Goal: Communication & Community: Ask a question

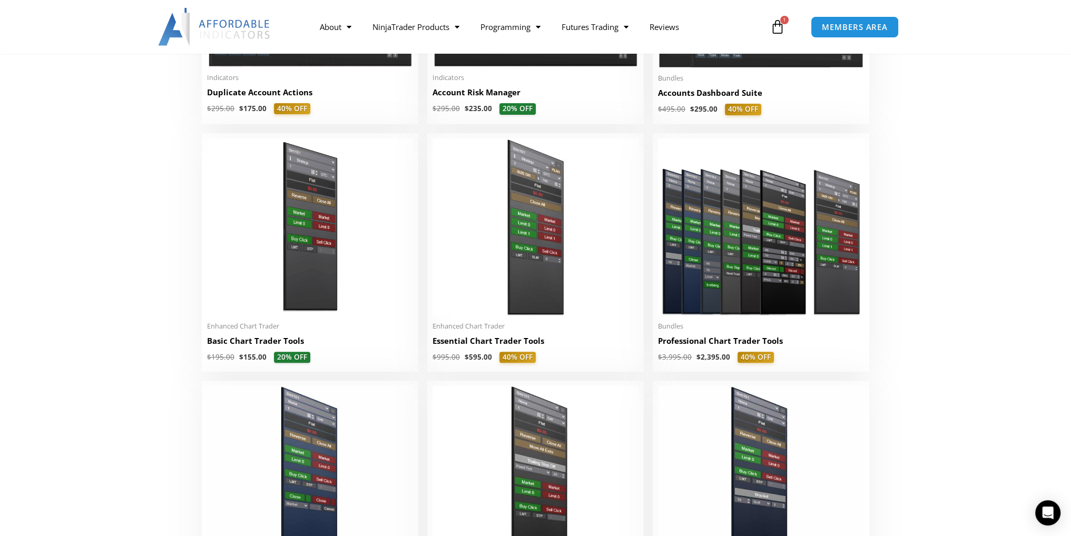
scroll to position [369, 0]
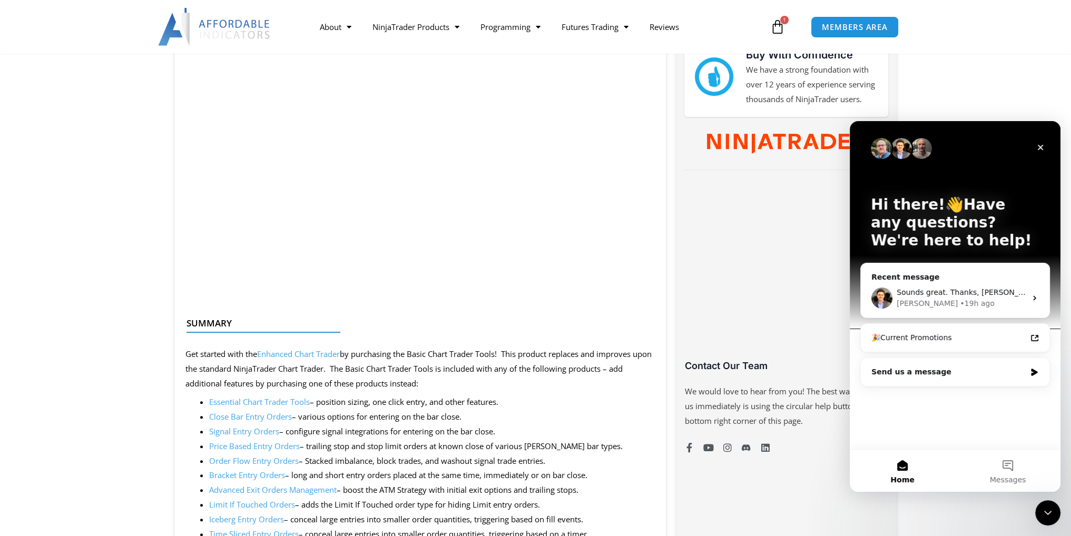
click at [310, 357] on link "Enhanced Chart Trader" at bounding box center [298, 354] width 83 height 11
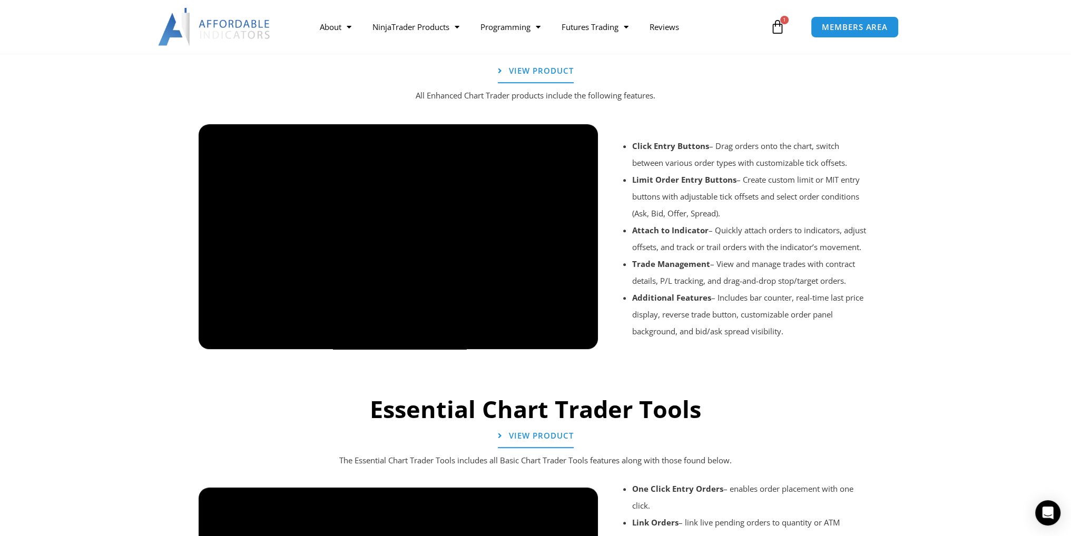
scroll to position [823, 0]
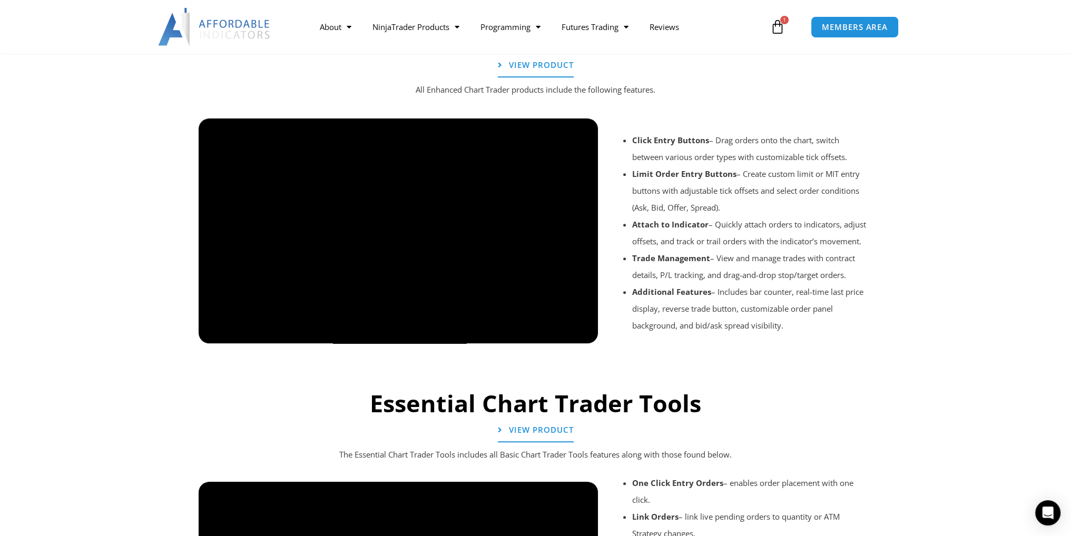
click at [554, 336] on div at bounding box center [535, 358] width 685 height 50
click at [546, 335] on div at bounding box center [535, 358] width 685 height 50
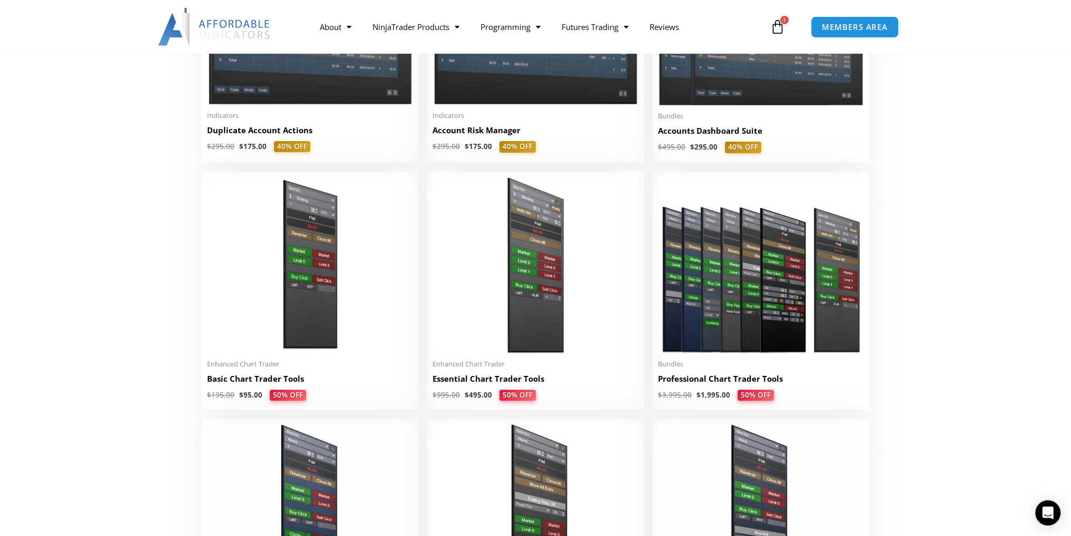
scroll to position [369, 0]
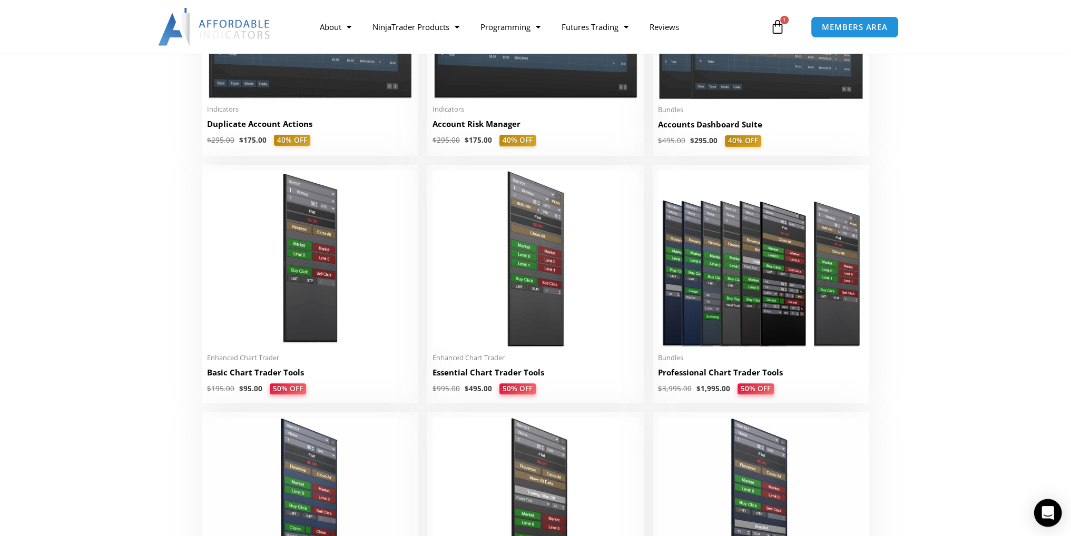
click at [1043, 513] on icon "Open Intercom Messenger" at bounding box center [1048, 513] width 14 height 14
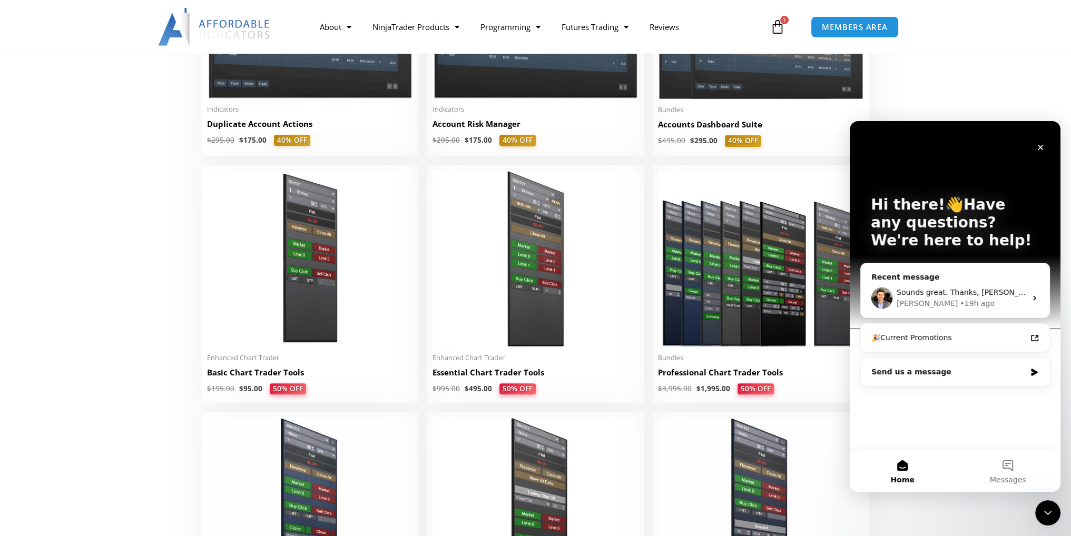
scroll to position [0, 0]
click at [963, 372] on div "Send us a message" at bounding box center [949, 372] width 154 height 11
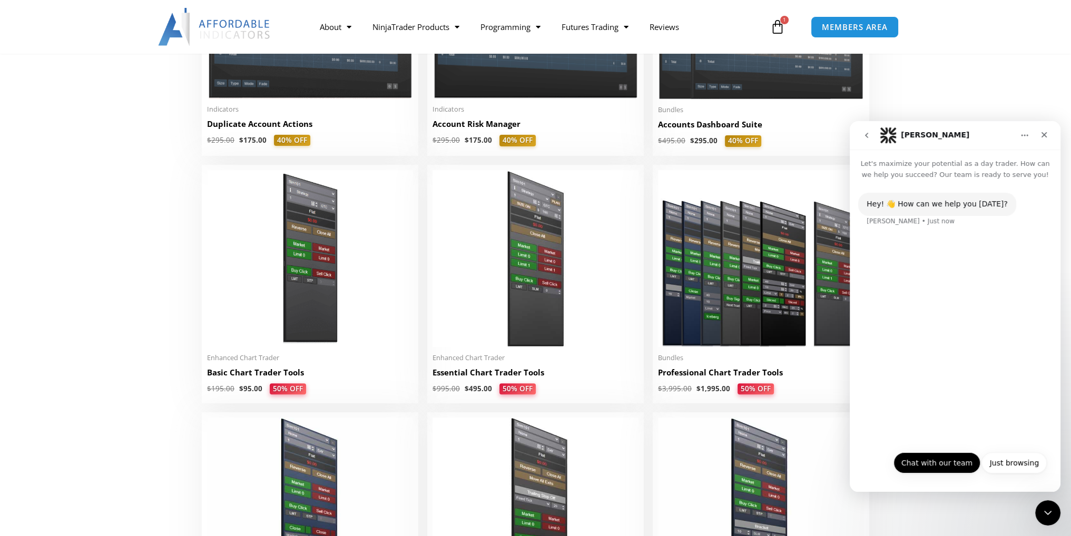
click at [952, 463] on button "Chat with our team" at bounding box center [937, 463] width 87 height 21
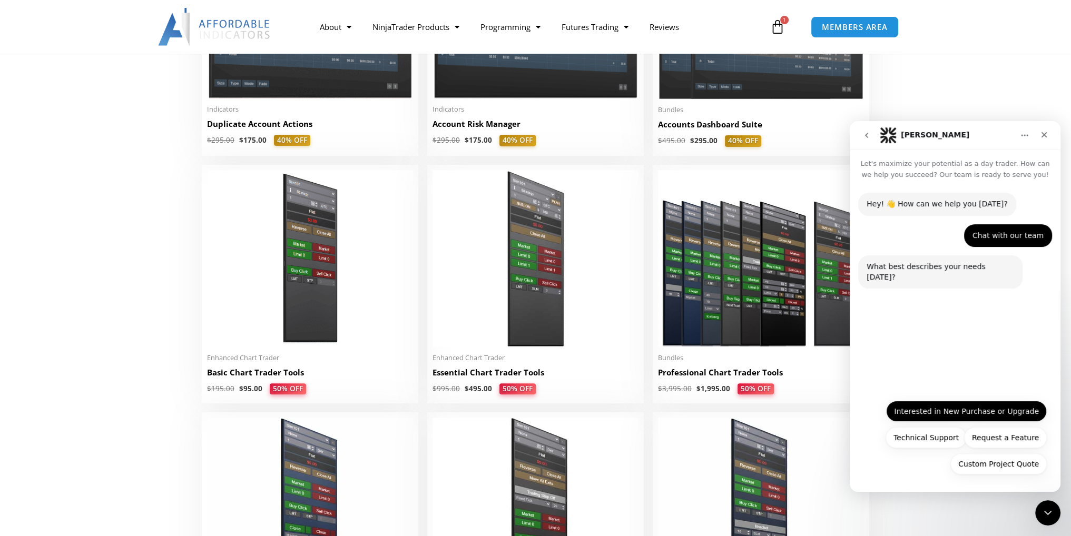
click at [987, 412] on button "Interested in New Purchase or Upgrade" at bounding box center [966, 411] width 161 height 21
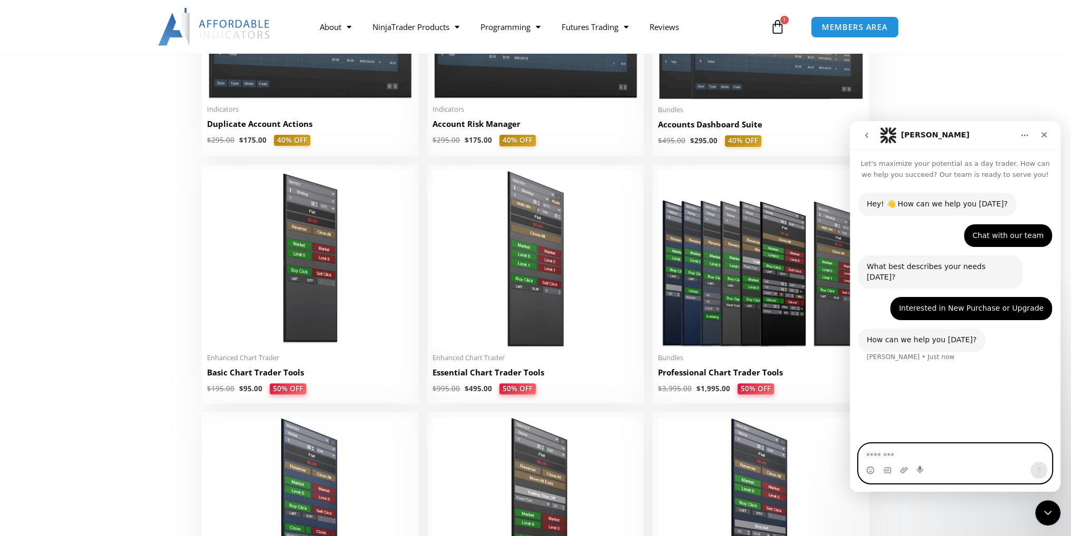
click at [913, 455] on textarea "Message…" at bounding box center [955, 453] width 193 height 18
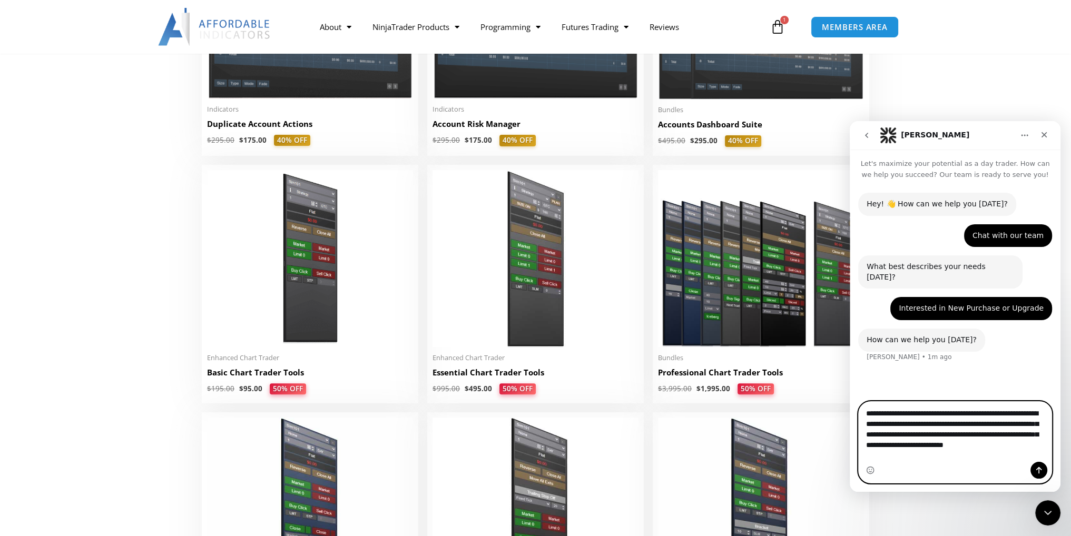
type textarea "**********"
click at [960, 455] on textarea "**********" at bounding box center [955, 432] width 193 height 60
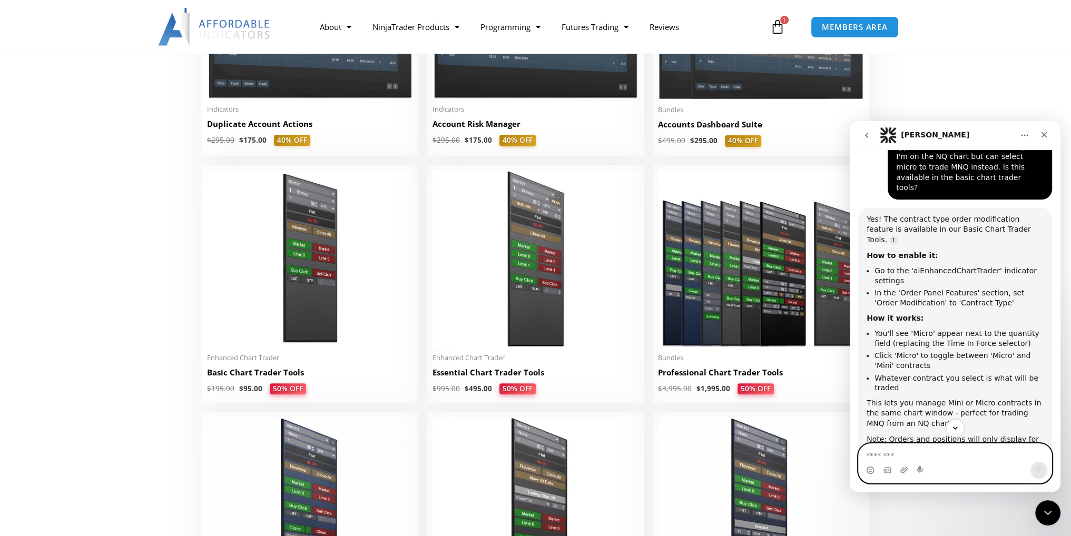
scroll to position [278, 0]
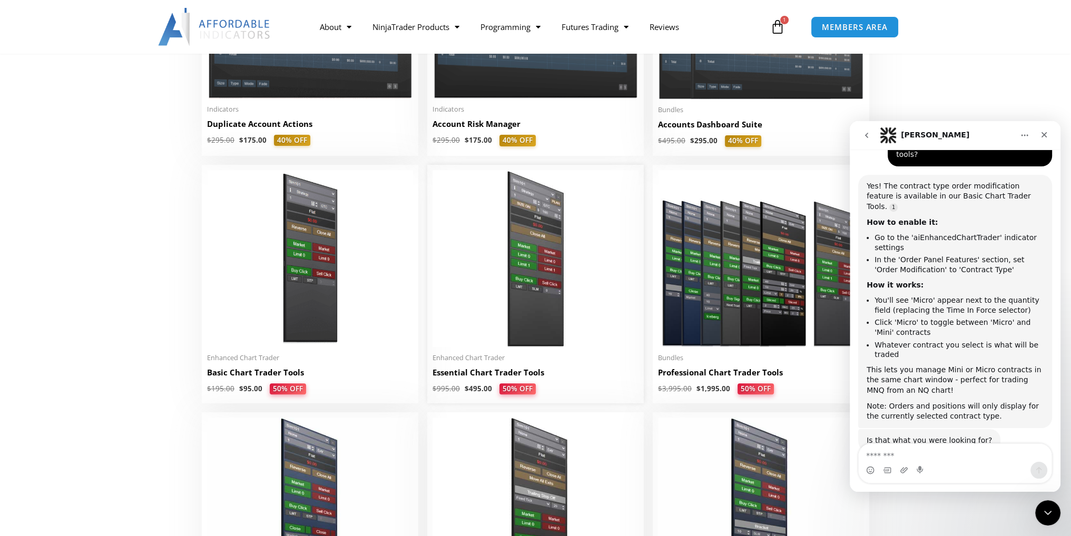
click at [491, 376] on h2 "Essential Chart Trader Tools" at bounding box center [536, 372] width 206 height 11
click at [538, 328] on img at bounding box center [536, 258] width 206 height 177
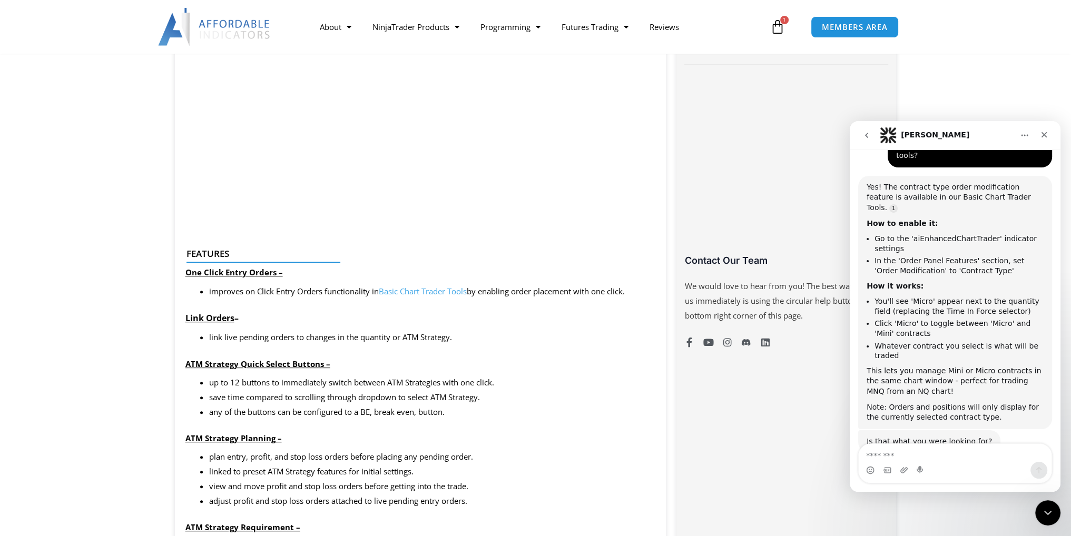
scroll to position [632, 0]
click at [987, 451] on textarea "Message…" at bounding box center [955, 453] width 193 height 18
type textarea "**********"
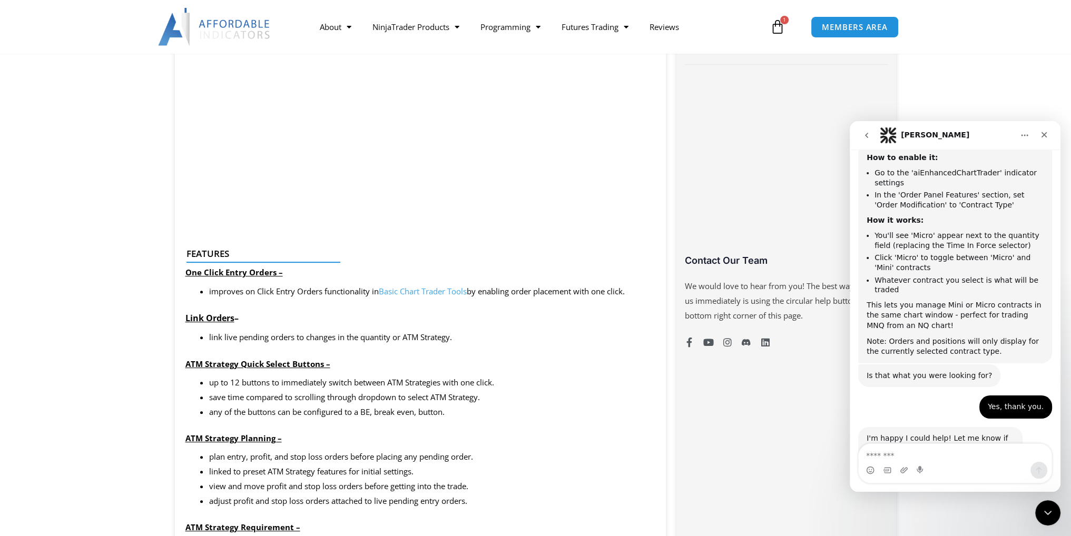
scroll to position [351, 0]
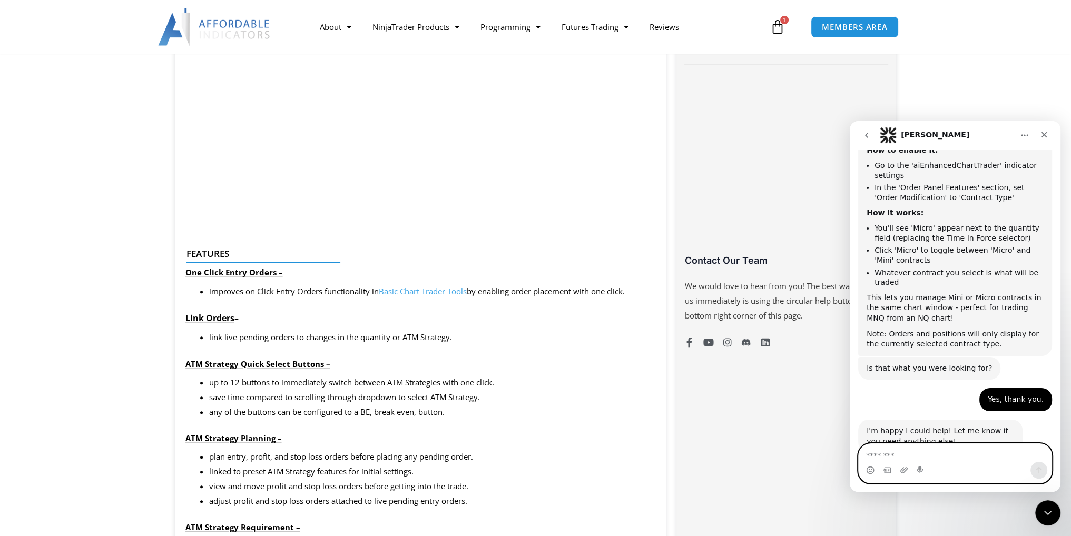
click at [950, 457] on textarea "Message…" at bounding box center [955, 453] width 193 height 18
click at [1048, 138] on icon "Close" at bounding box center [1044, 135] width 8 height 8
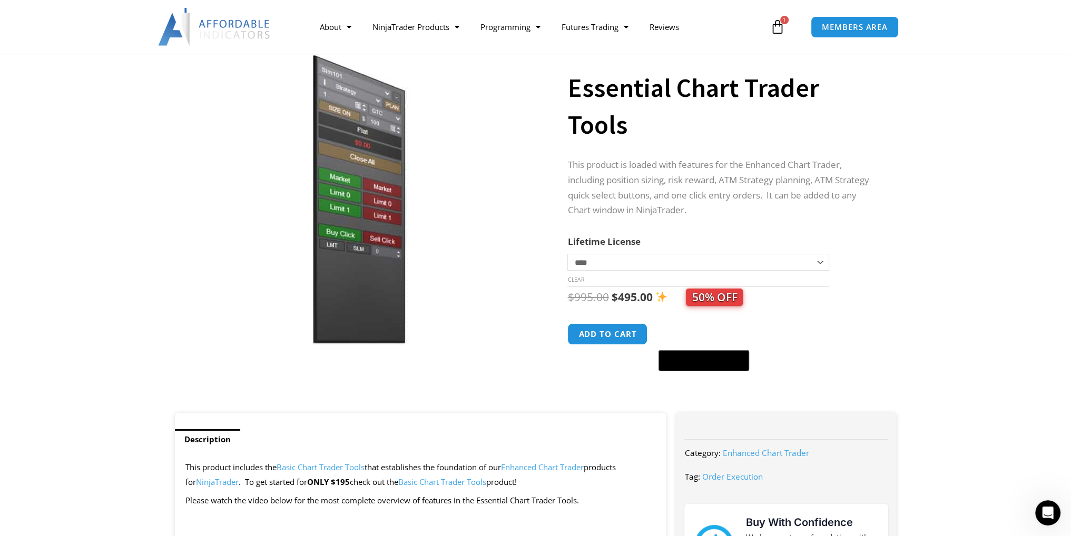
scroll to position [0, 0]
